Goal: Task Accomplishment & Management: Complete application form

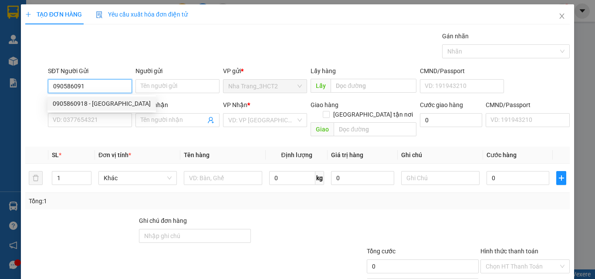
click at [85, 101] on div "0905860918 - [GEOGRAPHIC_DATA]" at bounding box center [102, 104] width 98 height 10
type input "0905860918"
type input "ĐỨC"
type input "0932142442"
type input "DUY"
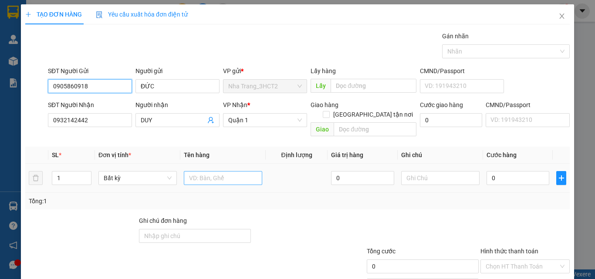
type input "0905860918"
click at [212, 171] on input "text" at bounding box center [223, 178] width 78 height 14
type input "1 HỘP XANH"
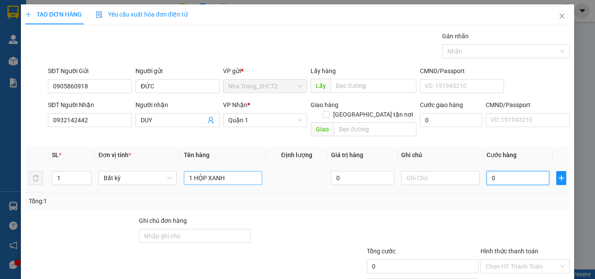
type input "2"
type input "20"
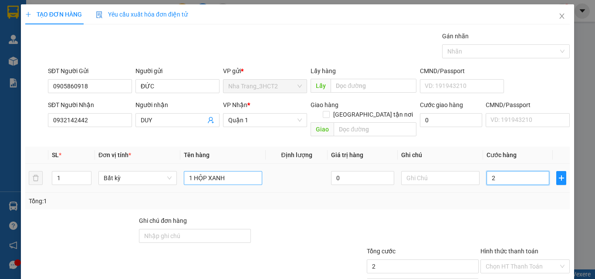
type input "20"
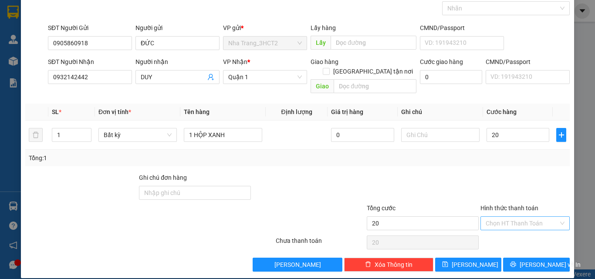
type input "20.000"
click at [507, 217] on input "Hình thức thanh toán" at bounding box center [522, 223] width 73 height 13
click at [513, 228] on div "Tại văn phòng" at bounding box center [520, 232] width 78 height 10
type input "0"
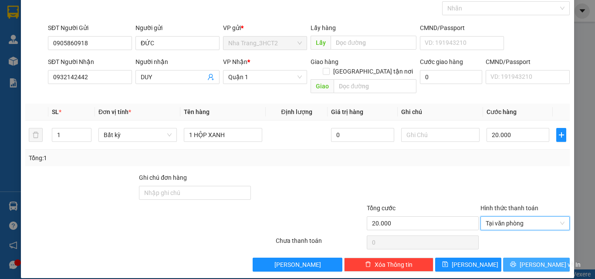
click at [517, 262] on icon "printer" at bounding box center [514, 265] width 6 height 6
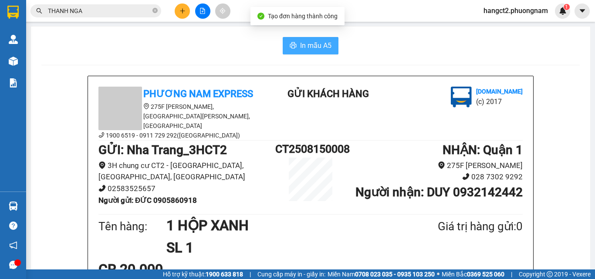
click at [314, 43] on span "In mẫu A5" at bounding box center [315, 45] width 31 height 11
click at [180, 12] on icon "plus" at bounding box center [183, 11] width 6 height 6
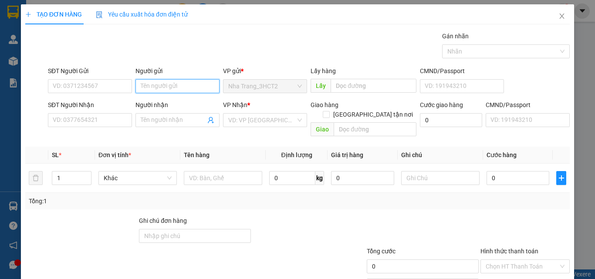
click at [164, 86] on input "Người gửi" at bounding box center [178, 86] width 84 height 14
type input "[PERSON_NAME]"
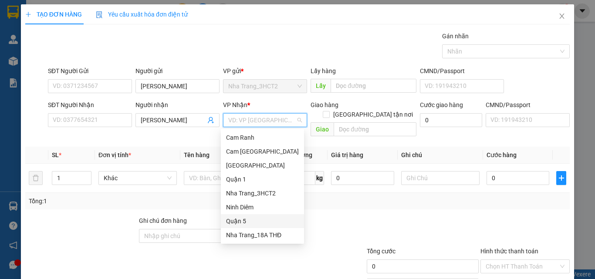
click at [245, 216] on div "Quận 5" at bounding box center [262, 221] width 83 height 14
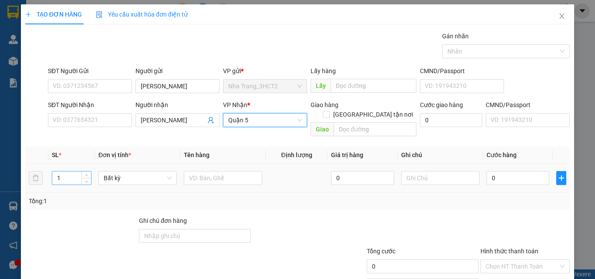
click at [72, 172] on input "1" at bounding box center [71, 178] width 39 height 13
type input "19"
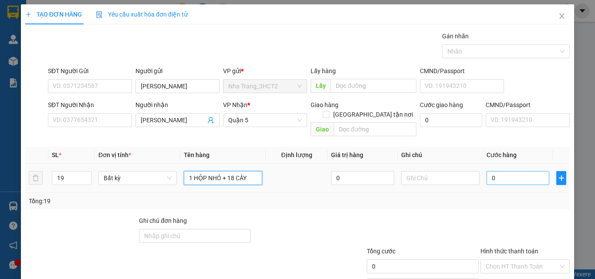
type input "1 HỘP NHỎ + 18 CÂY"
click at [490, 171] on input "0" at bounding box center [518, 178] width 63 height 14
type input "2"
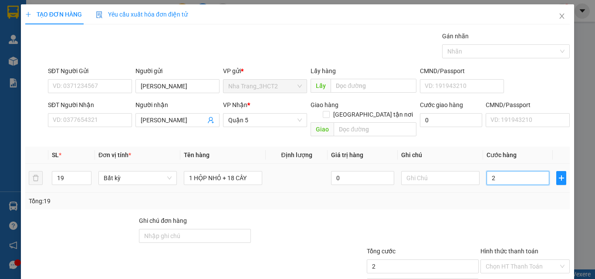
type input "25"
type input "250"
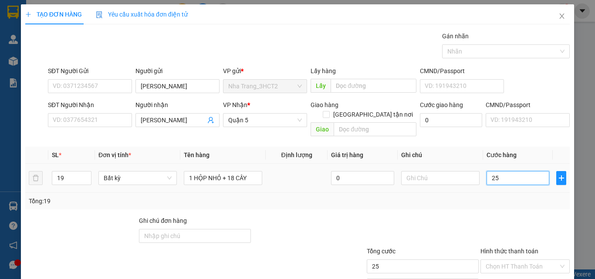
type input "250"
type input "250.000"
click at [510, 222] on div at bounding box center [525, 231] width 91 height 31
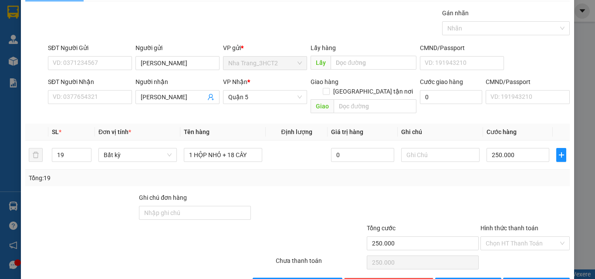
scroll to position [43, 0]
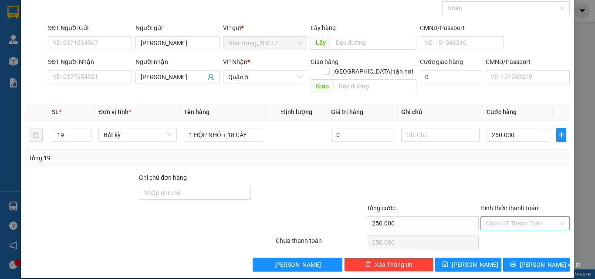
click at [492, 217] on input "Hình thức thanh toán" at bounding box center [522, 223] width 73 height 13
click at [502, 227] on div "Tại văn phòng" at bounding box center [520, 232] width 78 height 10
type input "0"
click at [531, 260] on span "[PERSON_NAME] và In" at bounding box center [550, 265] width 61 height 10
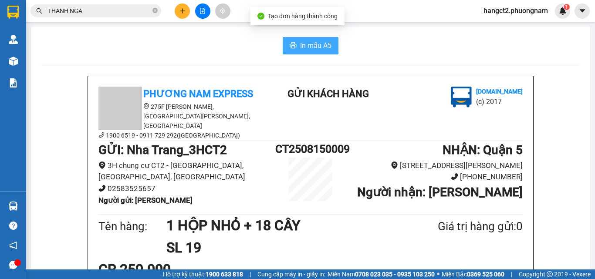
click at [300, 47] on span "In mẫu A5" at bounding box center [315, 45] width 31 height 11
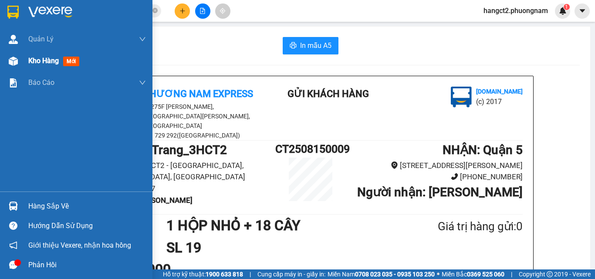
click at [11, 64] on img at bounding box center [13, 61] width 9 height 9
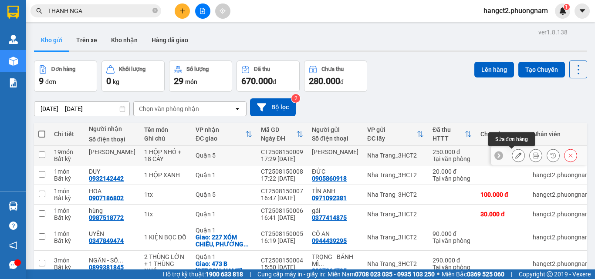
click at [516, 157] on icon at bounding box center [519, 156] width 6 height 6
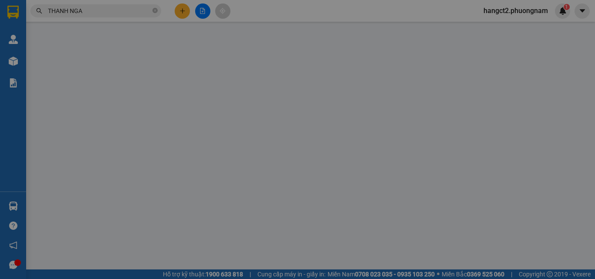
type input "250.000"
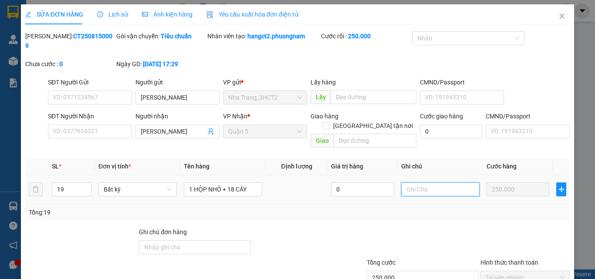
click at [424, 183] on input "text" at bounding box center [440, 190] width 78 height 14
type input "HỘP NHỎ TRONG THÙNG HÀNG LẺ"
click at [559, 18] on icon "close" at bounding box center [562, 16] width 7 height 7
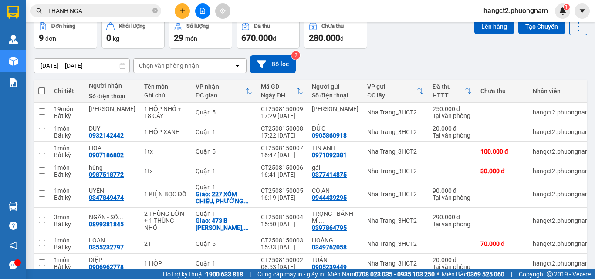
scroll to position [109, 0]
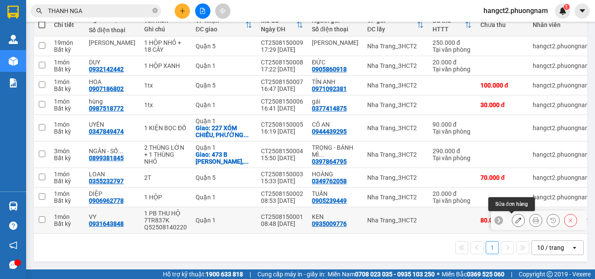
click at [513, 219] on button at bounding box center [519, 220] width 12 height 15
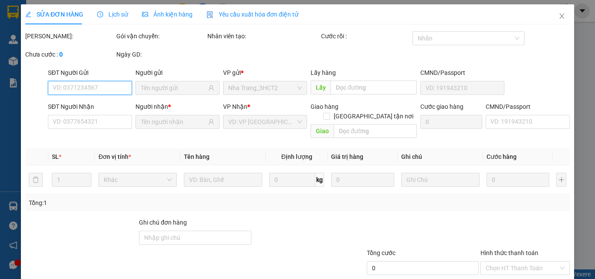
type input "0935009776"
type input "0931643848"
type input "80.000"
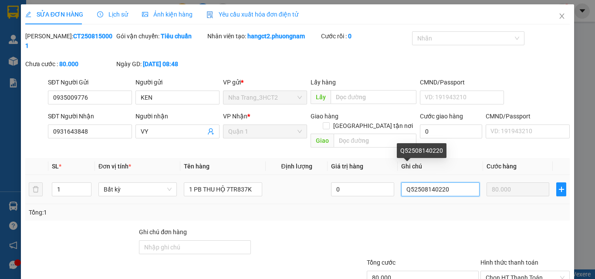
click at [401, 183] on input "Q52508140220" at bounding box center [440, 190] width 78 height 14
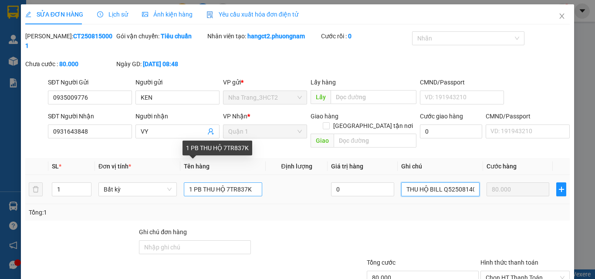
type input "THU HỘ BILL Q52508140220"
drag, startPoint x: 224, startPoint y: 169, endPoint x: 203, endPoint y: 174, distance: 22.1
click at [203, 183] on input "1 PB THU HỘ 7TR837K" at bounding box center [223, 190] width 78 height 14
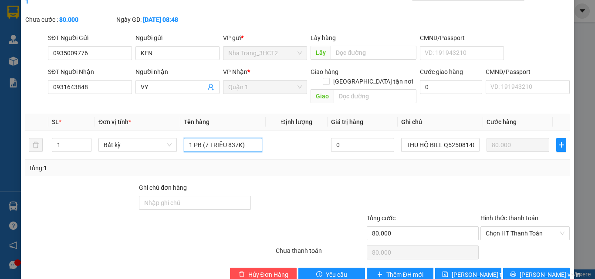
scroll to position [45, 0]
type input "1 PB (7 TRIỆU 837K)"
click at [452, 270] on span "[PERSON_NAME] thay đổi" at bounding box center [487, 275] width 70 height 10
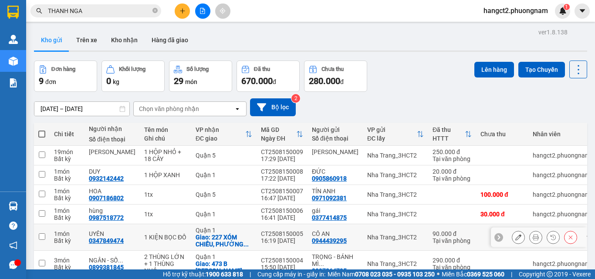
scroll to position [116, 0]
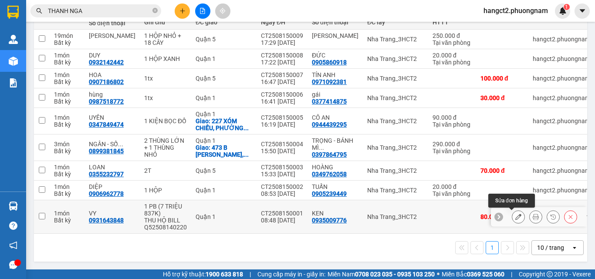
click at [516, 220] on icon at bounding box center [519, 217] width 6 height 6
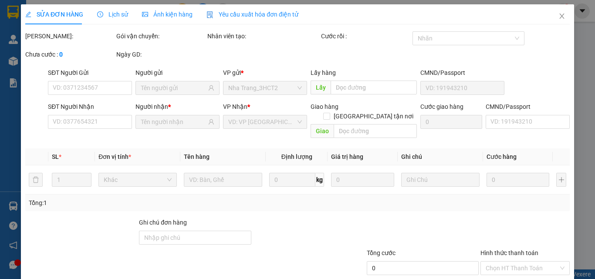
type input "0935009776"
type input "0931643848"
type input "80.000"
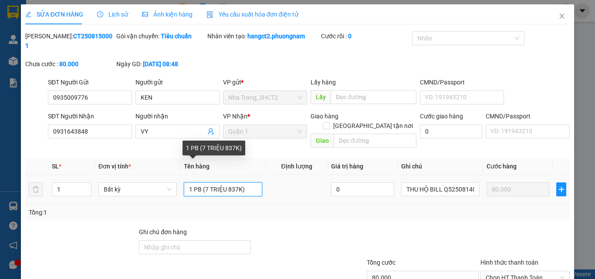
click at [205, 183] on input "1 PB (7 TRIỆU 837K)" at bounding box center [223, 190] width 78 height 14
type input "1 PB (7.837.000)"
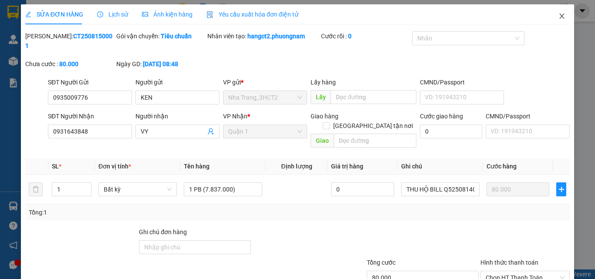
click at [559, 14] on icon "close" at bounding box center [562, 16] width 7 height 7
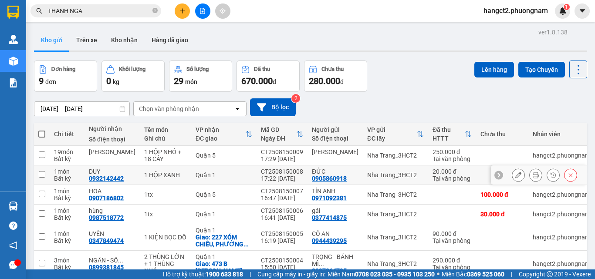
scroll to position [116, 0]
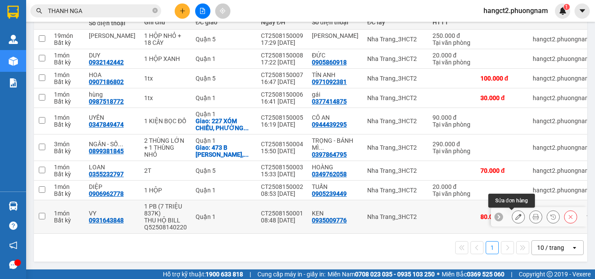
click at [516, 219] on icon at bounding box center [519, 217] width 6 height 6
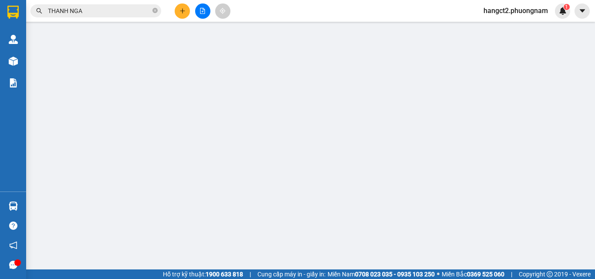
type input "0935009776"
type input "0931643848"
type input "80.000"
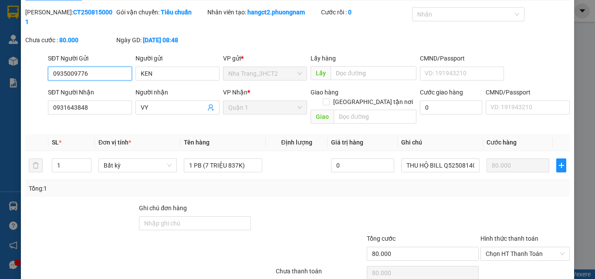
scroll to position [45, 0]
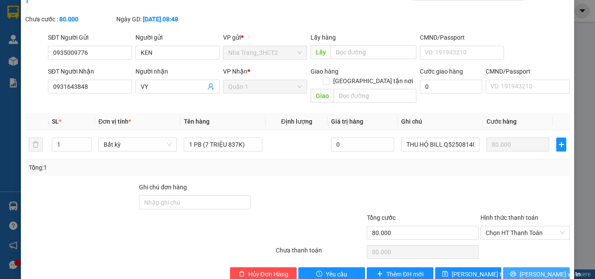
click at [519, 268] on button "[PERSON_NAME] và In" at bounding box center [536, 275] width 67 height 14
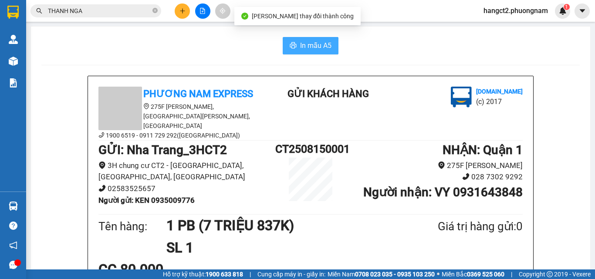
click at [303, 43] on span "In mẫu A5" at bounding box center [315, 45] width 31 height 11
